Goal: Navigation & Orientation: Find specific page/section

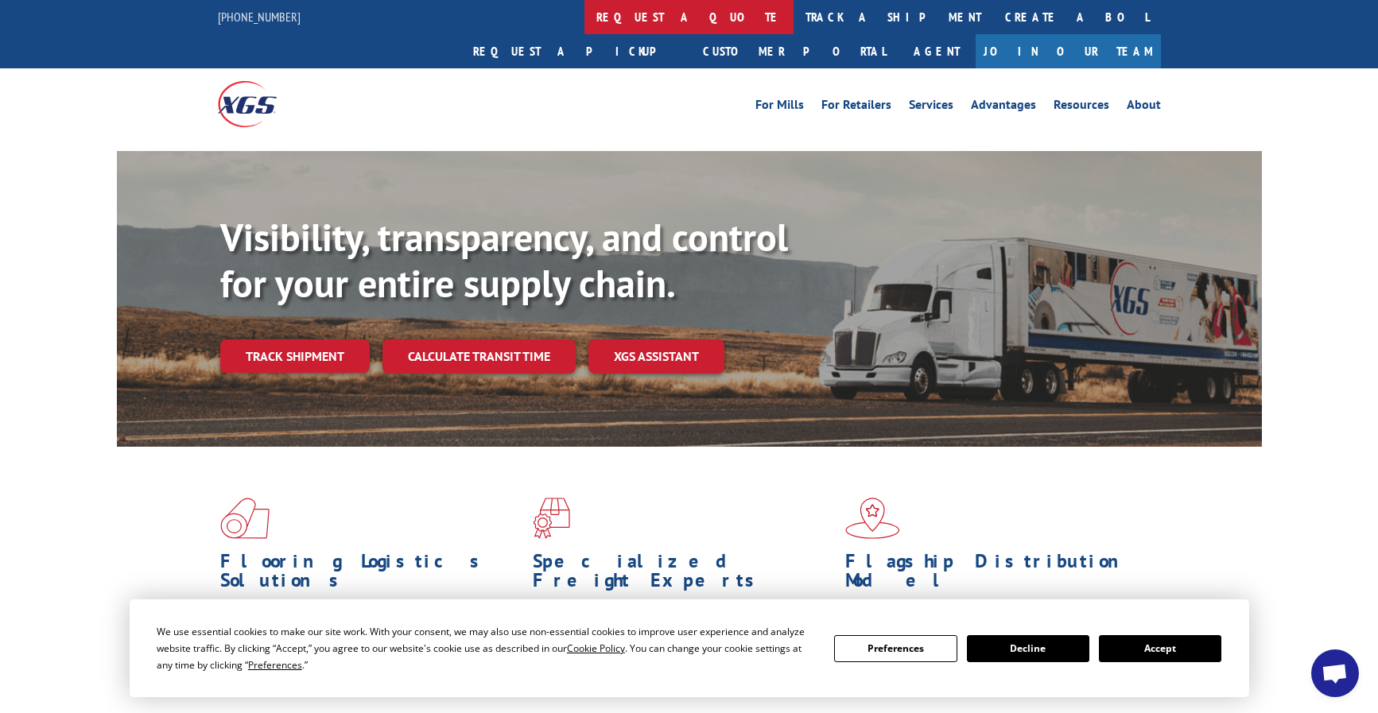
click at [585, 17] on link "request a quote" at bounding box center [689, 17] width 209 height 34
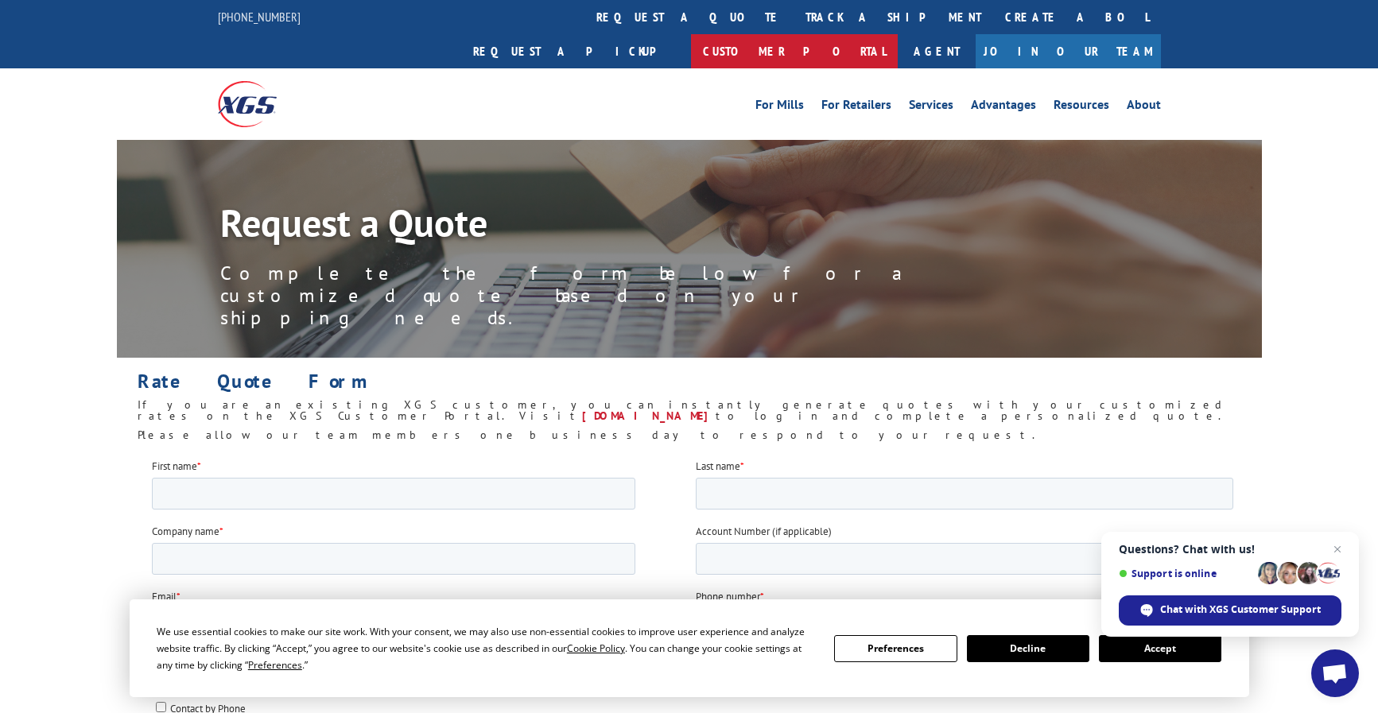
click at [898, 34] on link "Customer Portal" at bounding box center [794, 51] width 207 height 34
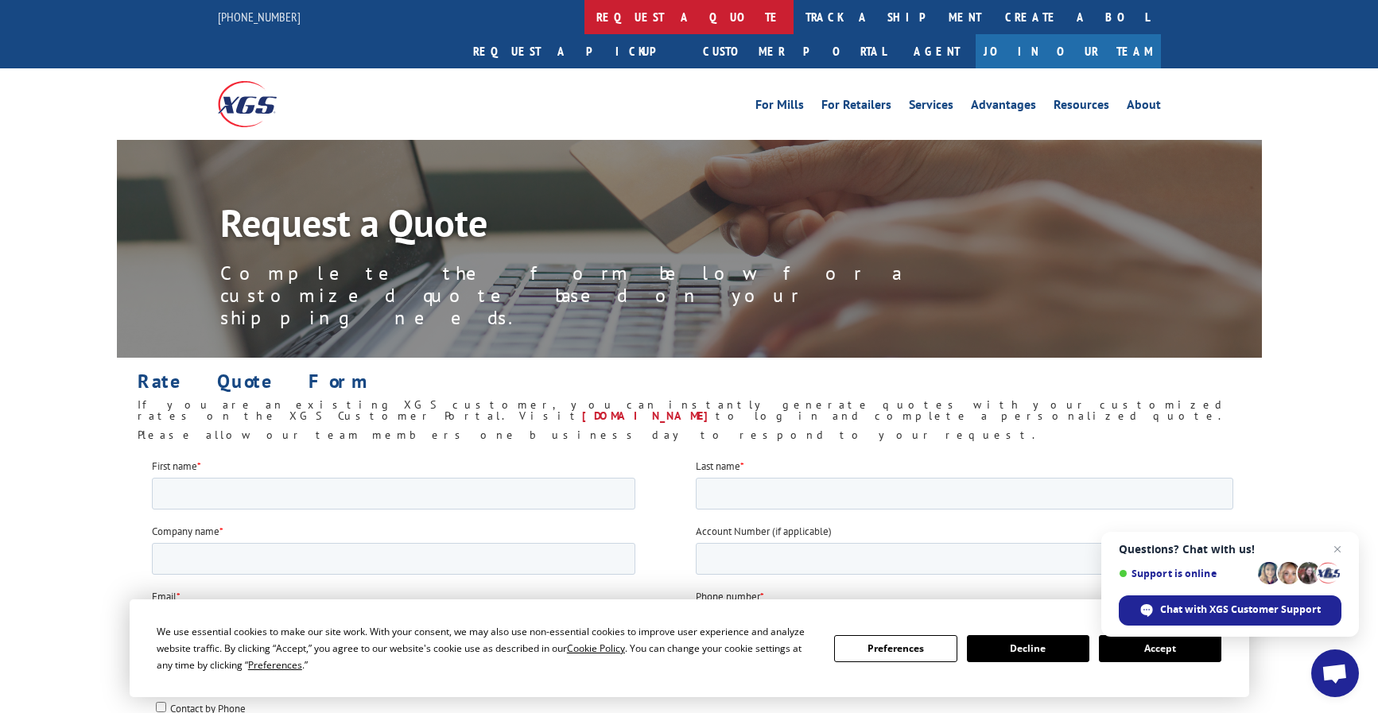
click at [585, 14] on link "request a quote" at bounding box center [689, 17] width 209 height 34
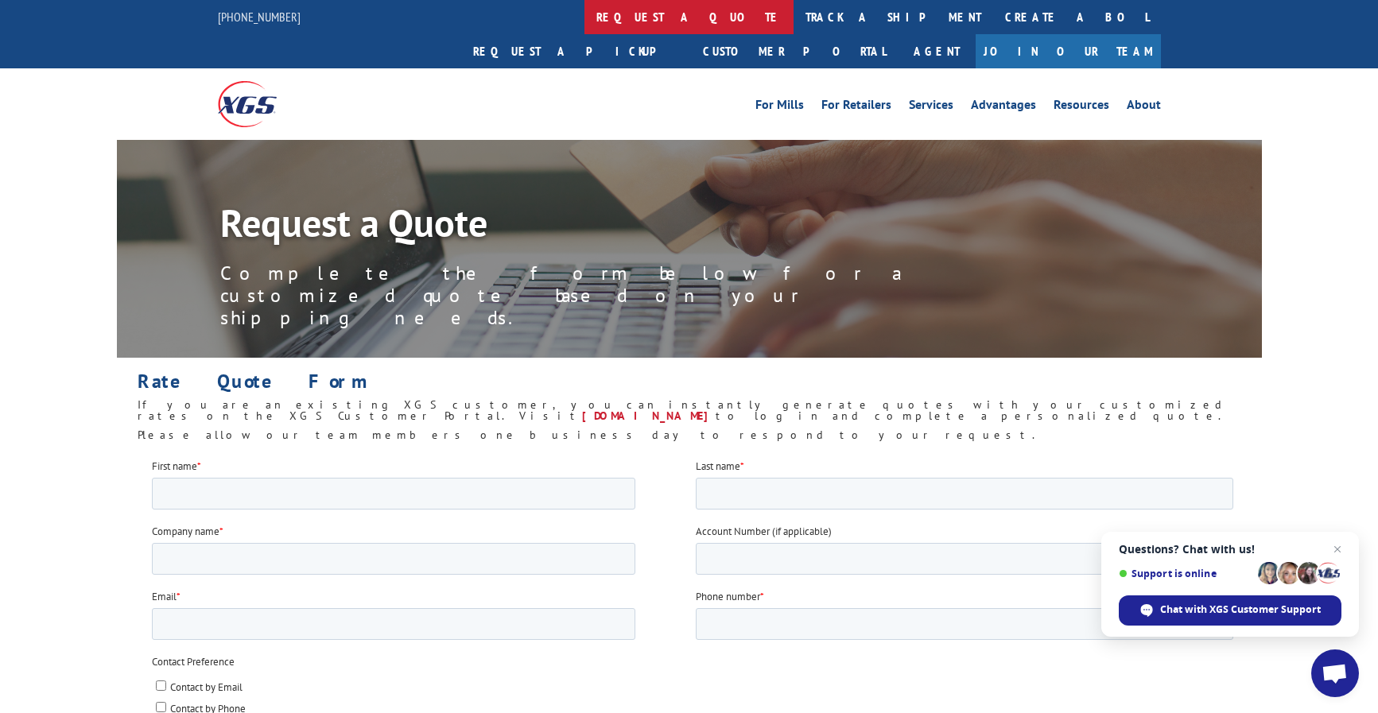
click at [585, 21] on link "request a quote" at bounding box center [689, 17] width 209 height 34
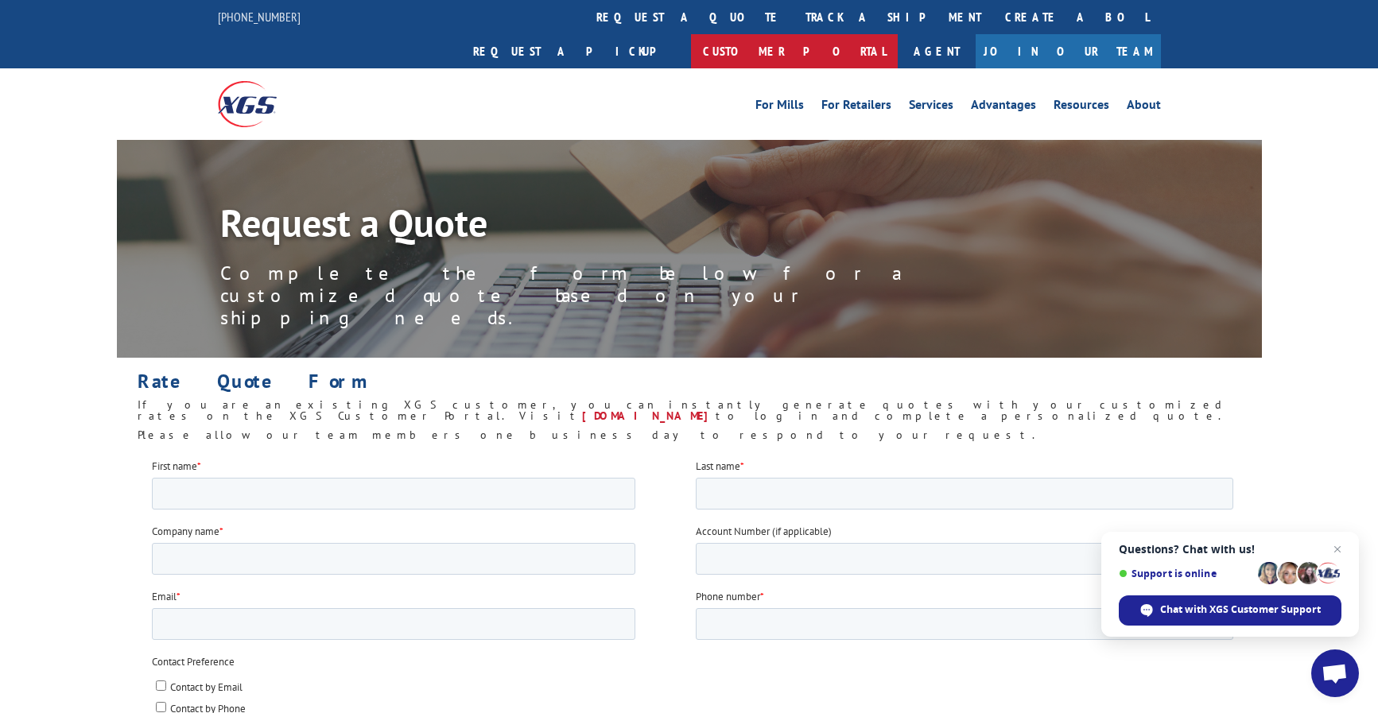
click at [898, 34] on link "Customer Portal" at bounding box center [794, 51] width 207 height 34
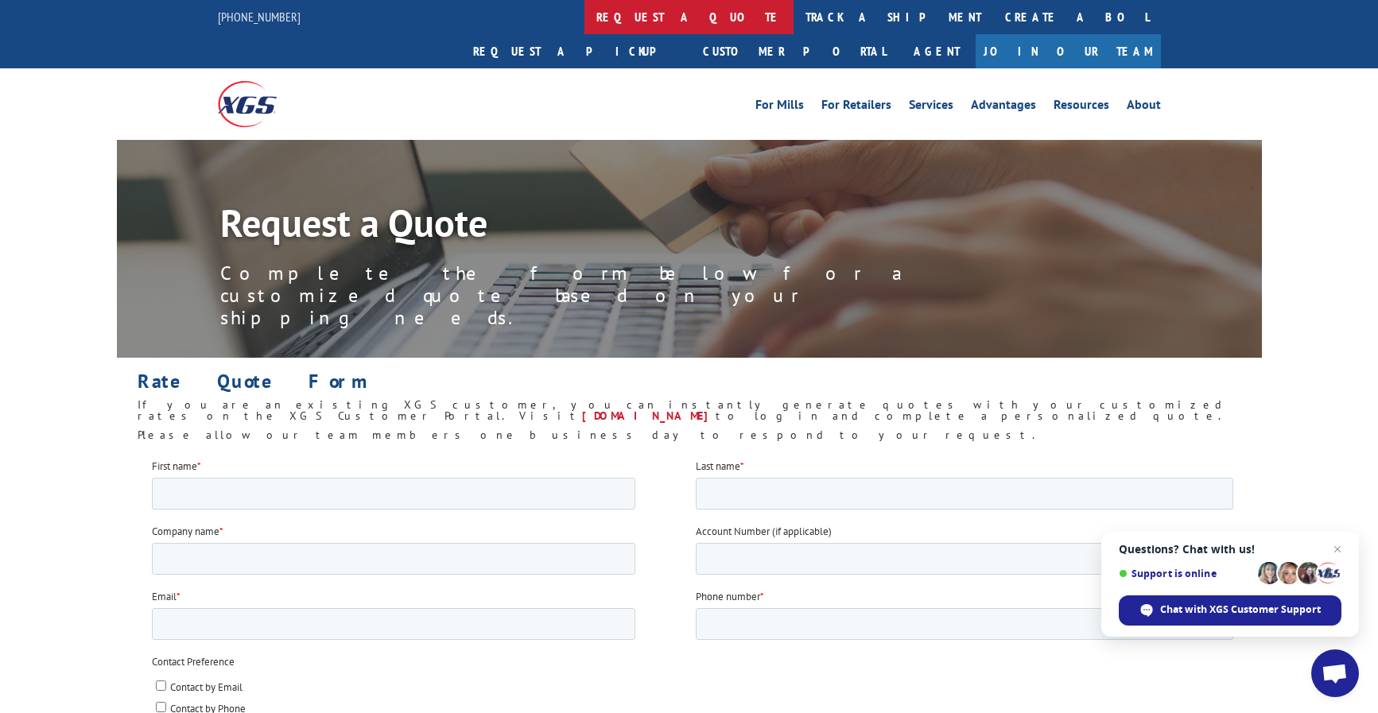
click at [585, 15] on link "request a quote" at bounding box center [689, 17] width 209 height 34
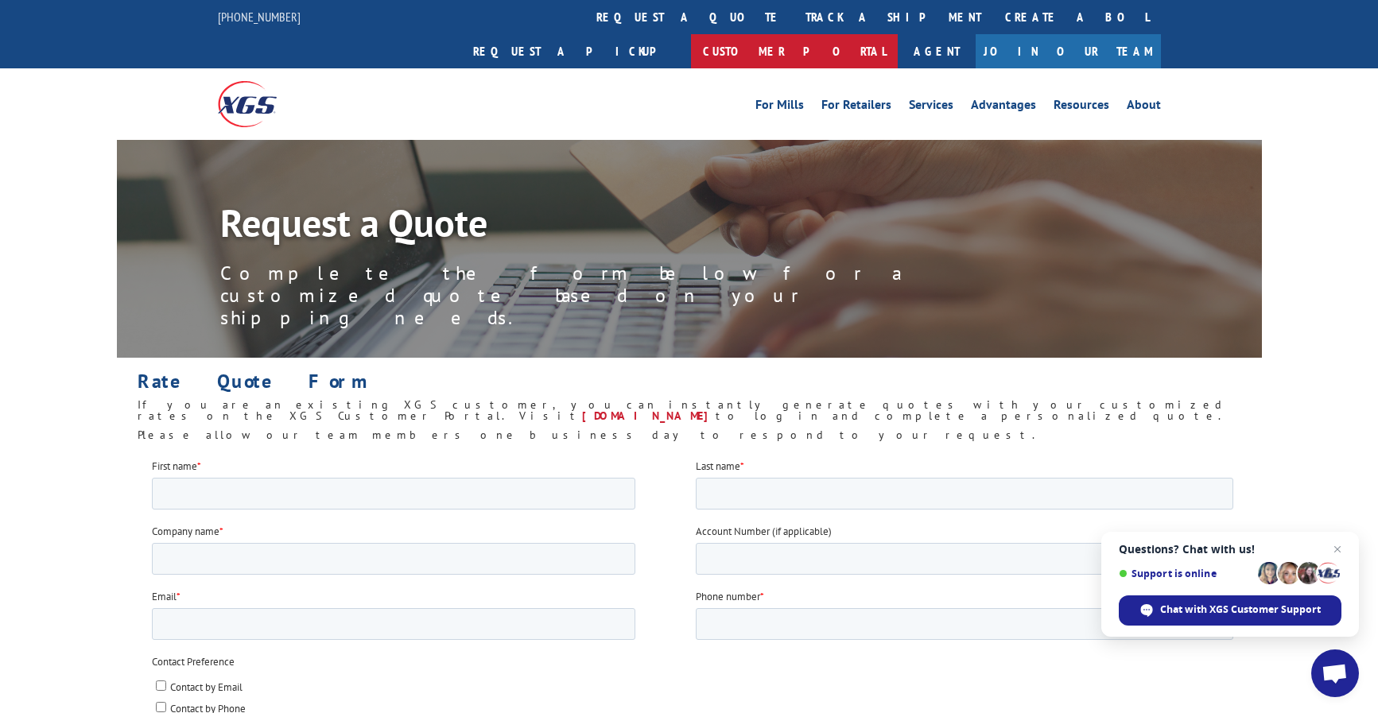
click at [898, 34] on link "Customer Portal" at bounding box center [794, 51] width 207 height 34
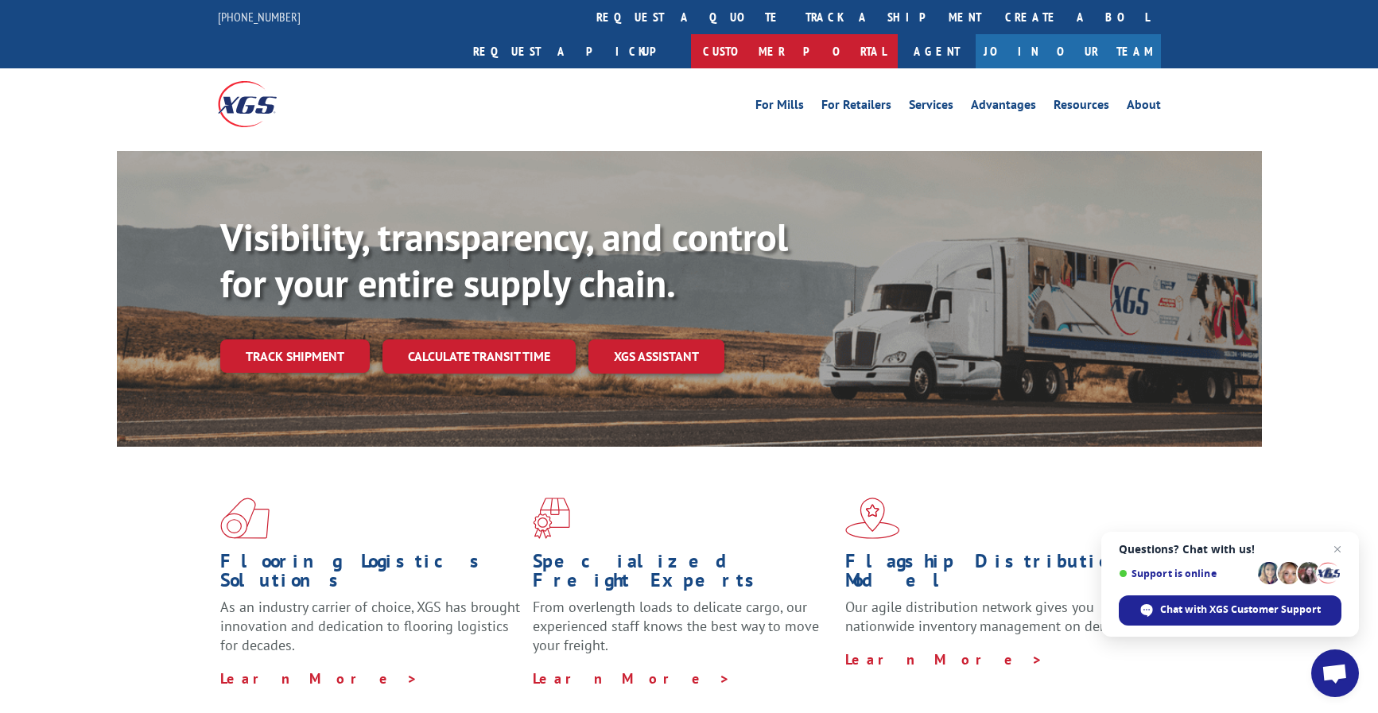
click at [898, 34] on link "Customer Portal" at bounding box center [794, 51] width 207 height 34
